Goal: Task Accomplishment & Management: Manage account settings

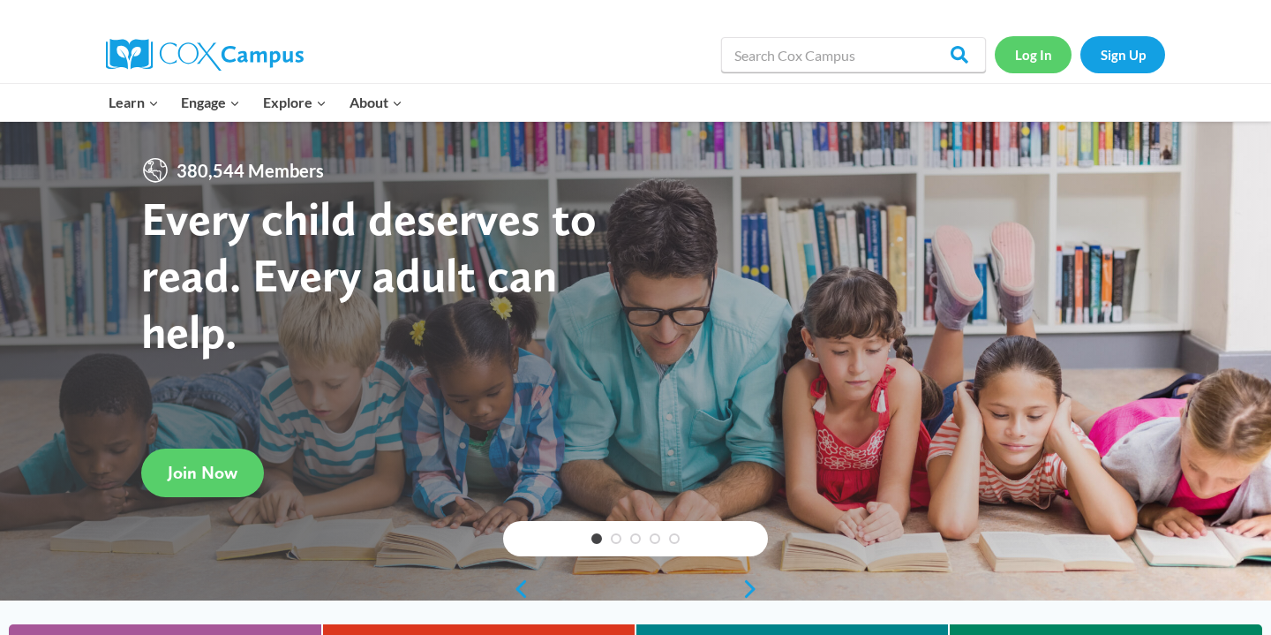
click at [1042, 57] on link "Log In" at bounding box center [1033, 54] width 77 height 36
click at [1048, 44] on link "Log In" at bounding box center [1033, 54] width 77 height 36
click at [1030, 55] on link "Log In" at bounding box center [1033, 54] width 77 height 36
click at [1040, 50] on link "Log In" at bounding box center [1033, 54] width 77 height 36
